Goal: Information Seeking & Learning: Find specific fact

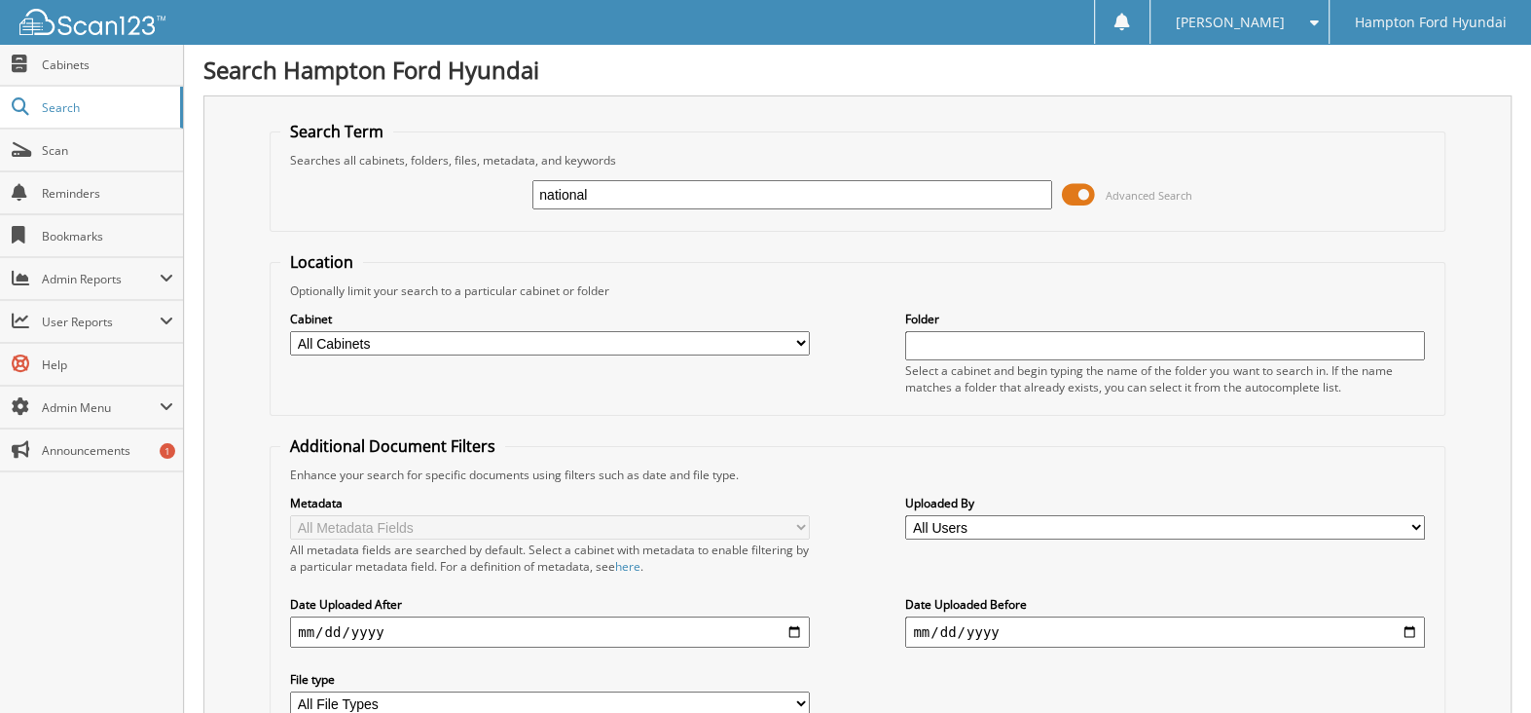
type input "national"
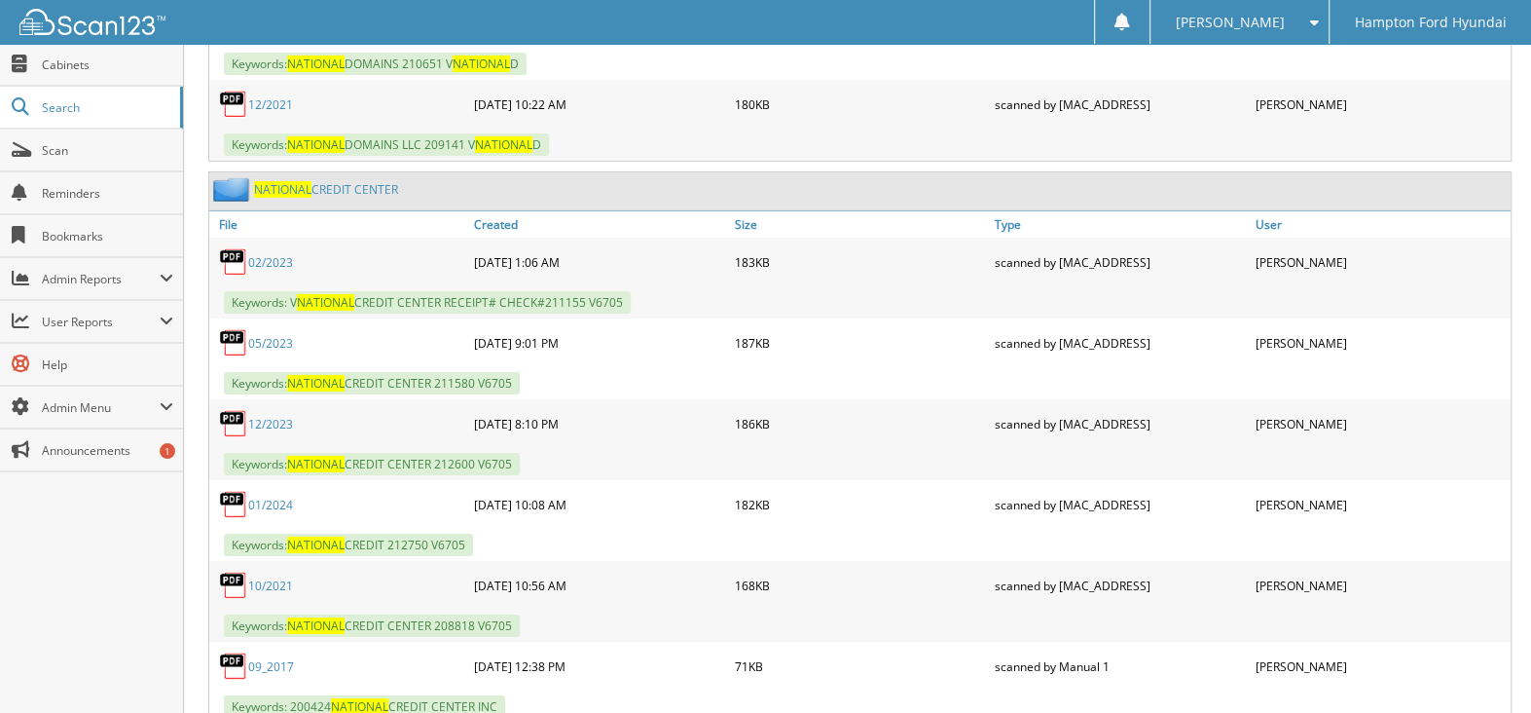
scroll to position [21902, 0]
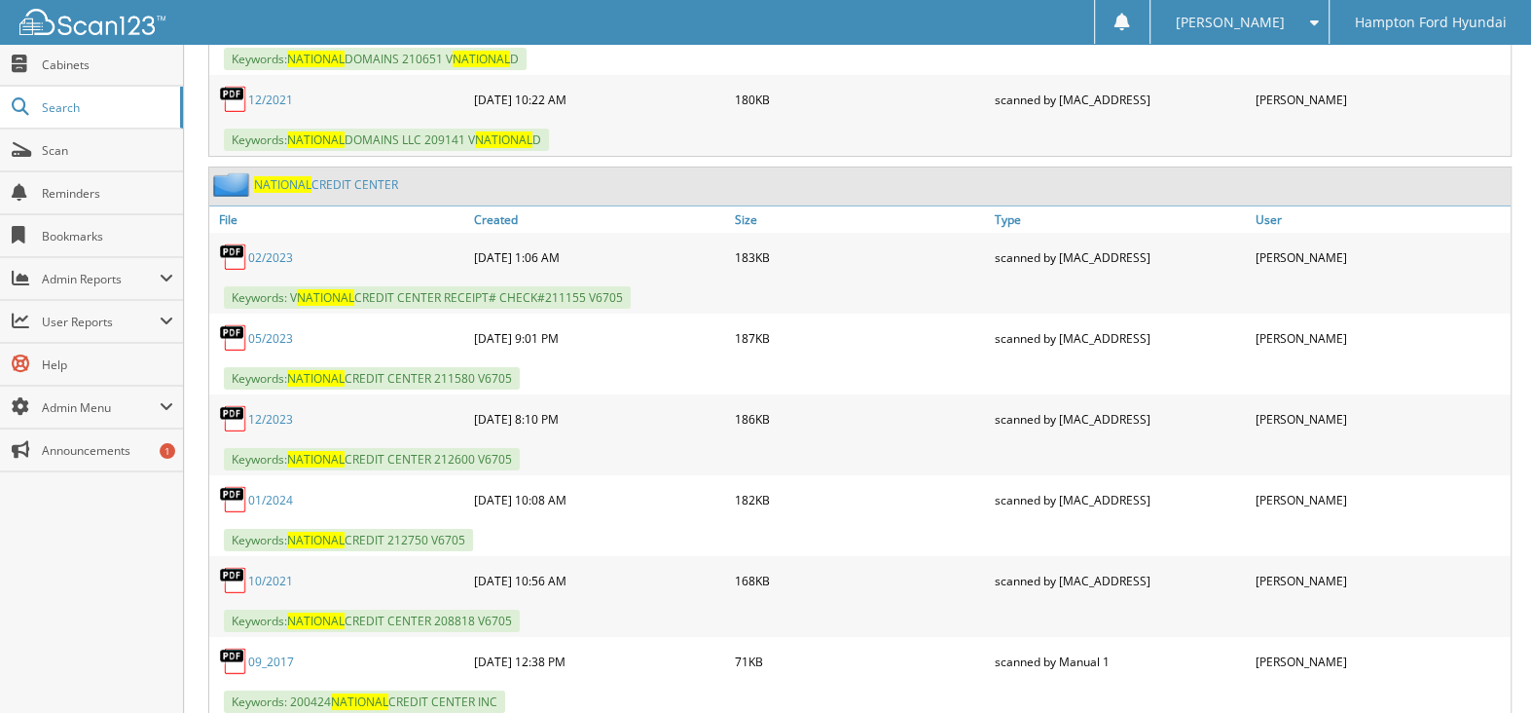
click at [257, 176] on span "NATIONAL" at bounding box center [282, 184] width 57 height 17
